Goal: Transaction & Acquisition: Obtain resource

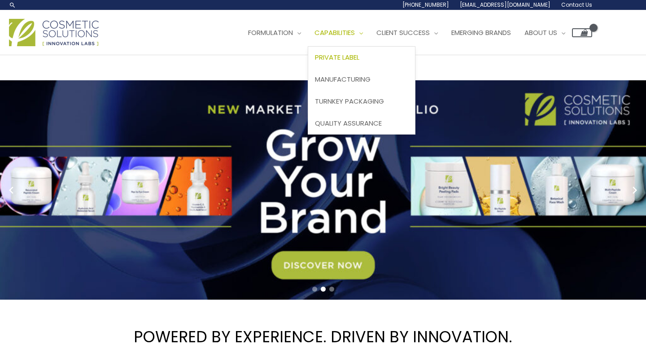
click at [323, 62] on span "Private Label" at bounding box center [337, 56] width 44 height 9
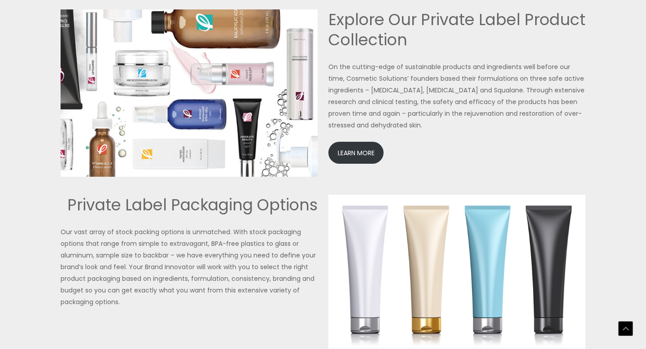
scroll to position [1990, 0]
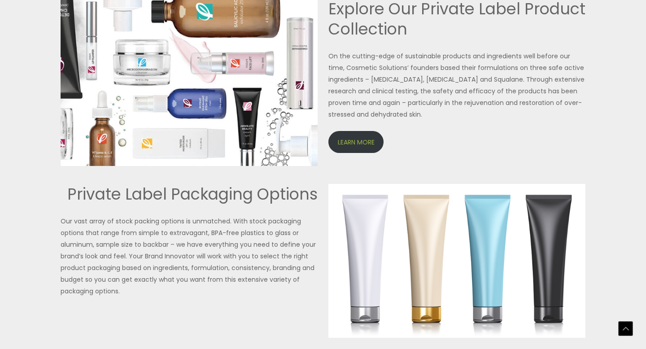
click at [365, 153] on link "LEARN MORE" at bounding box center [355, 142] width 55 height 22
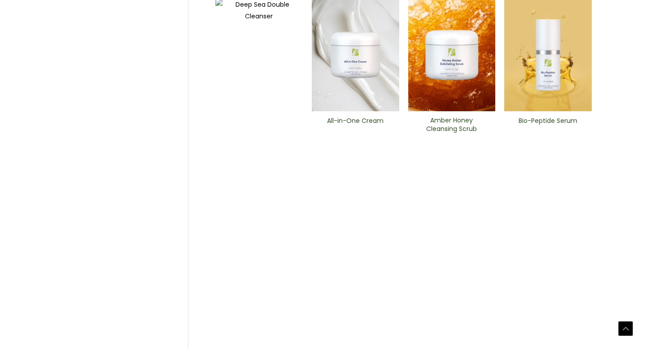
scroll to position [481, 0]
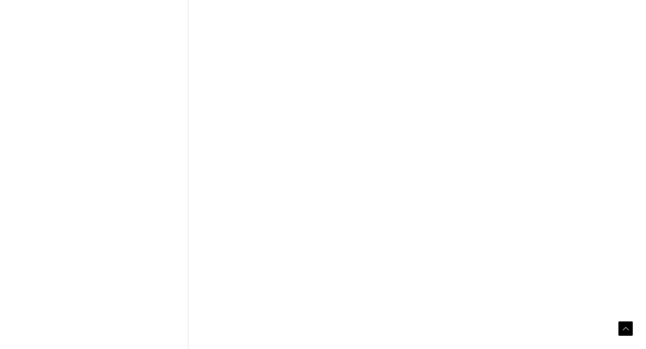
scroll to position [447, 0]
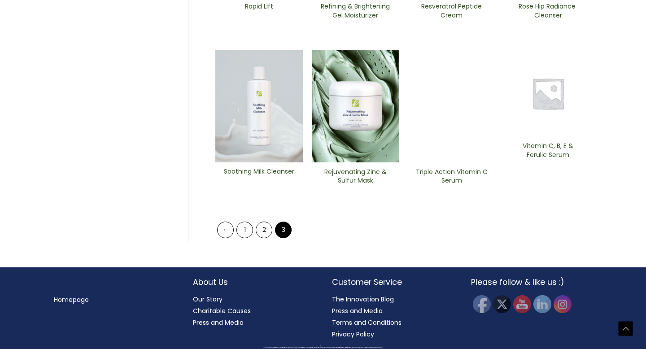
scroll to position [466, 0]
